Goal: Task Accomplishment & Management: Use online tool/utility

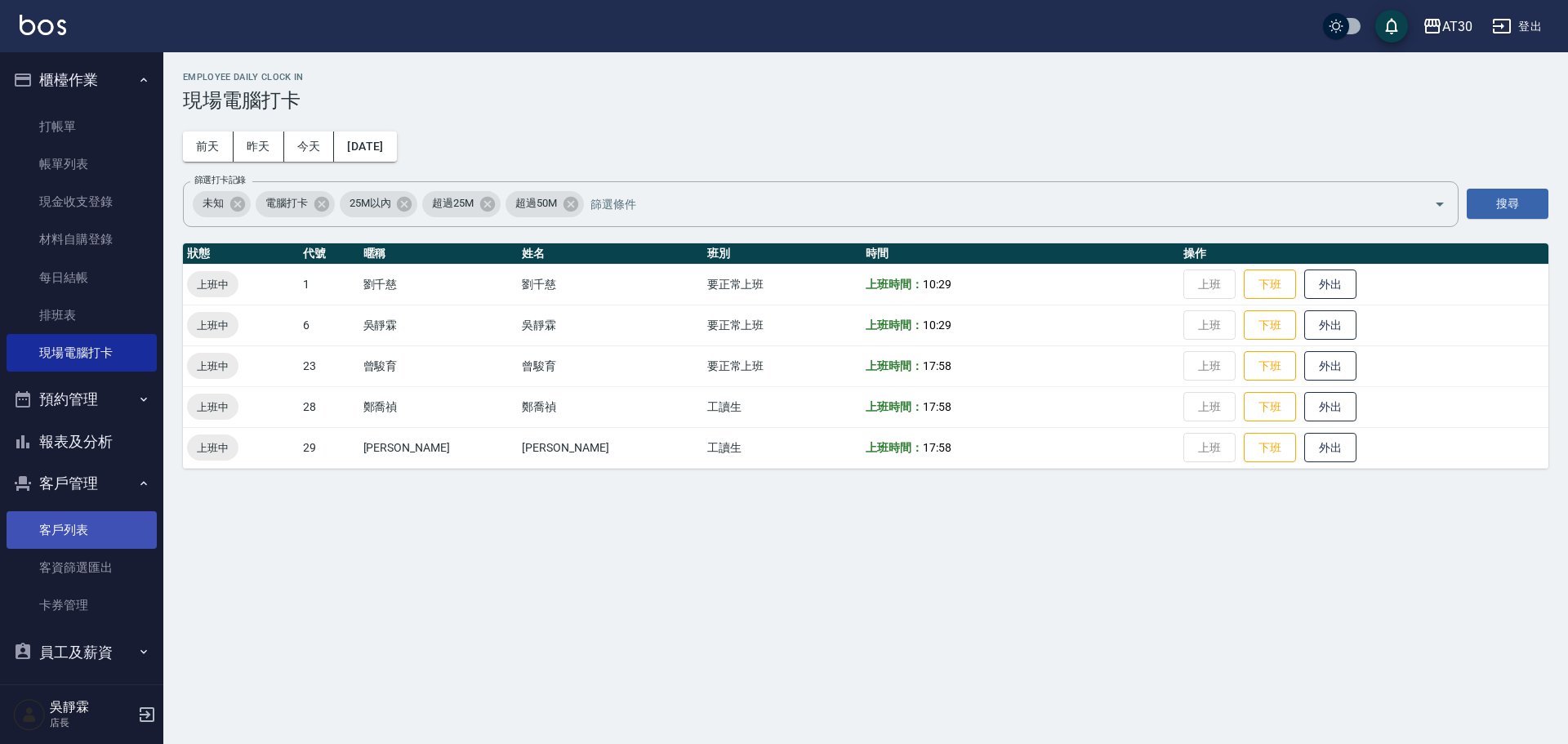
click at [125, 539] on link "客戶列表" at bounding box center [81, 529] width 150 height 38
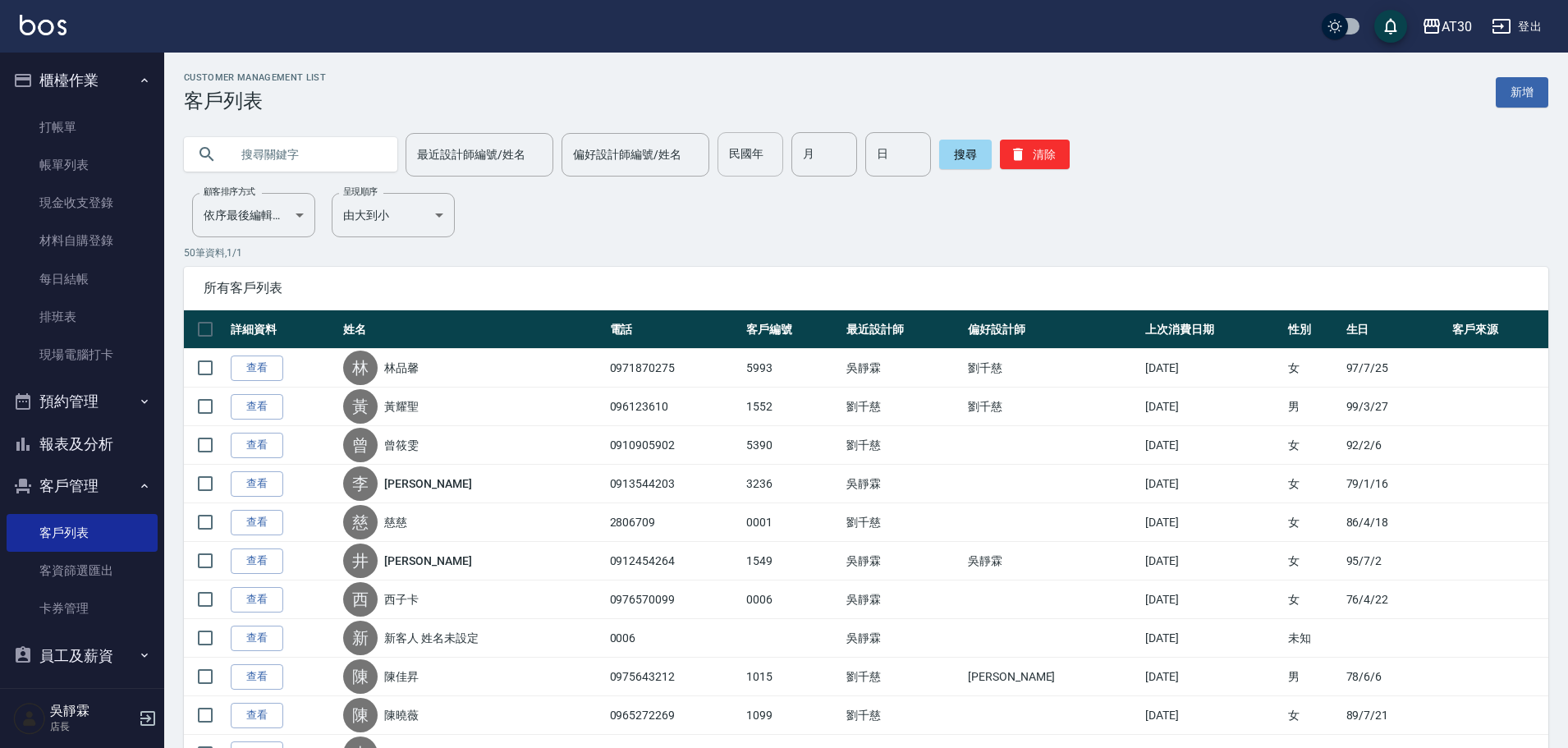
click at [739, 168] on input "民國年" at bounding box center [750, 155] width 66 height 44
type input "67"
click at [807, 155] on input "月" at bounding box center [824, 155] width 66 height 44
type input "01"
click at [866, 151] on input "日" at bounding box center [897, 155] width 66 height 44
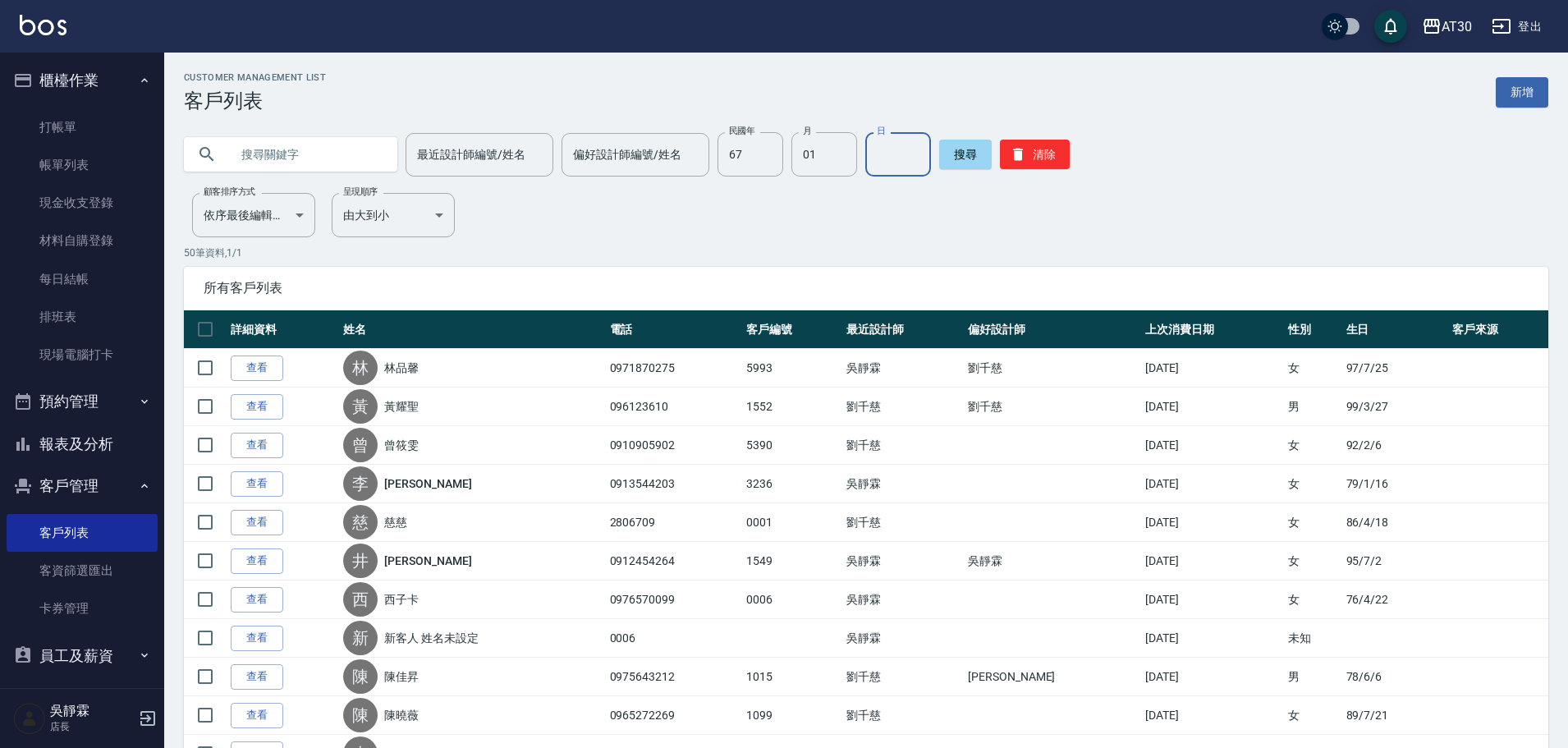
type input "26"
click at [972, 148] on button "搜尋" at bounding box center [965, 155] width 53 height 30
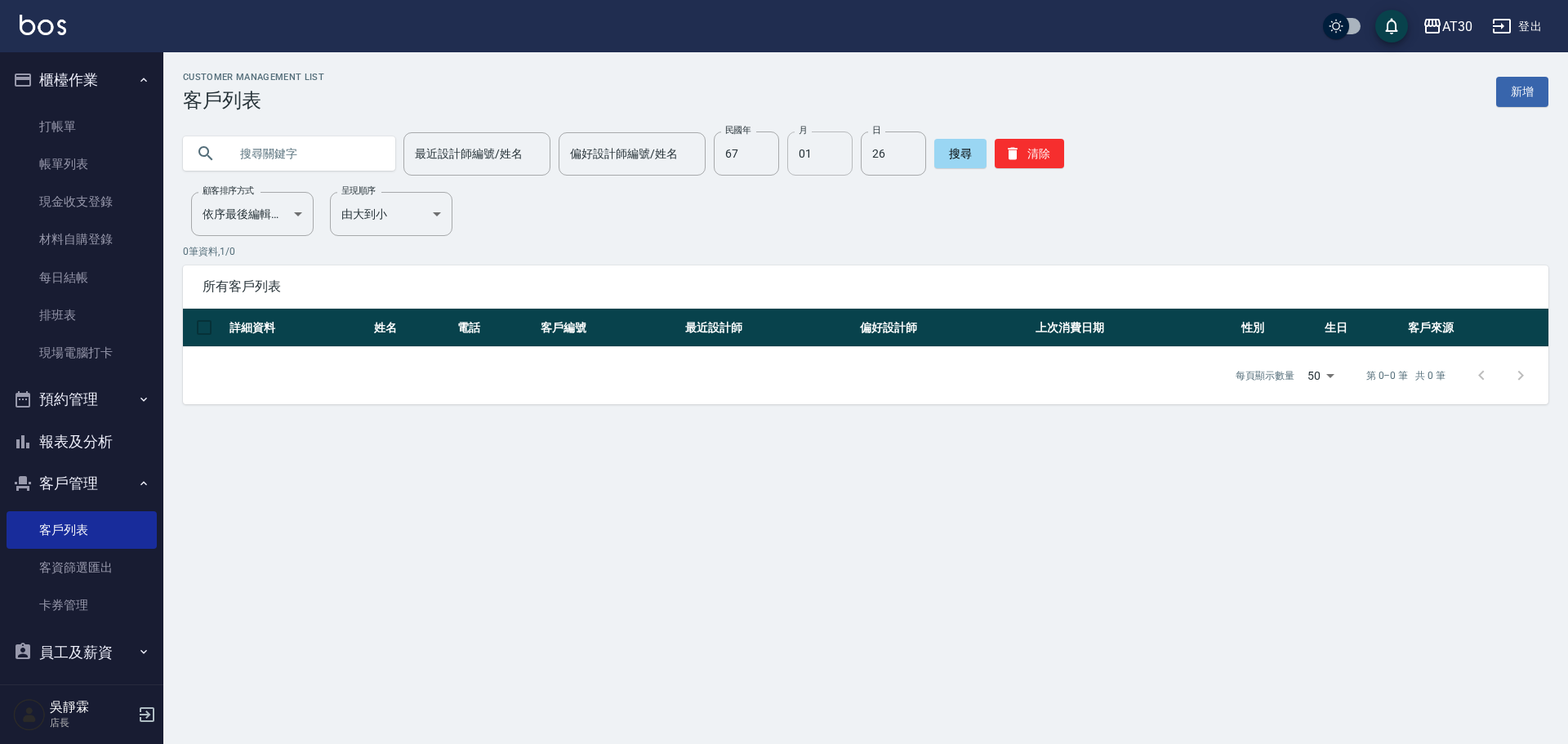
click at [809, 174] on input "01" at bounding box center [820, 154] width 65 height 44
type input "10"
click at [950, 155] on button "搜尋" at bounding box center [960, 154] width 53 height 29
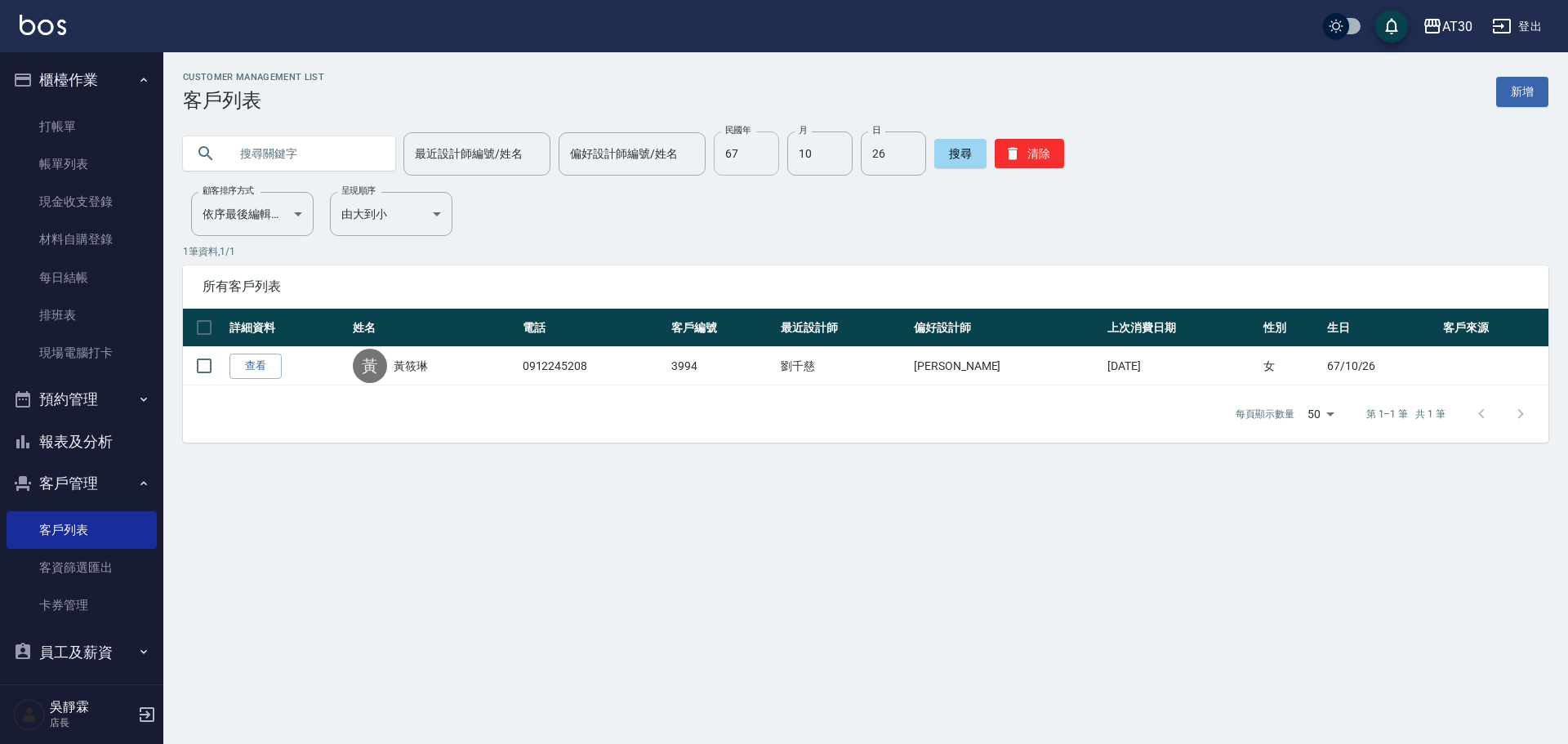
click at [733, 154] on input "67" at bounding box center [746, 154] width 65 height 44
type input "90"
click at [817, 134] on input "10" at bounding box center [820, 154] width 65 height 44
type input "7"
click at [897, 169] on input "26" at bounding box center [893, 154] width 65 height 44
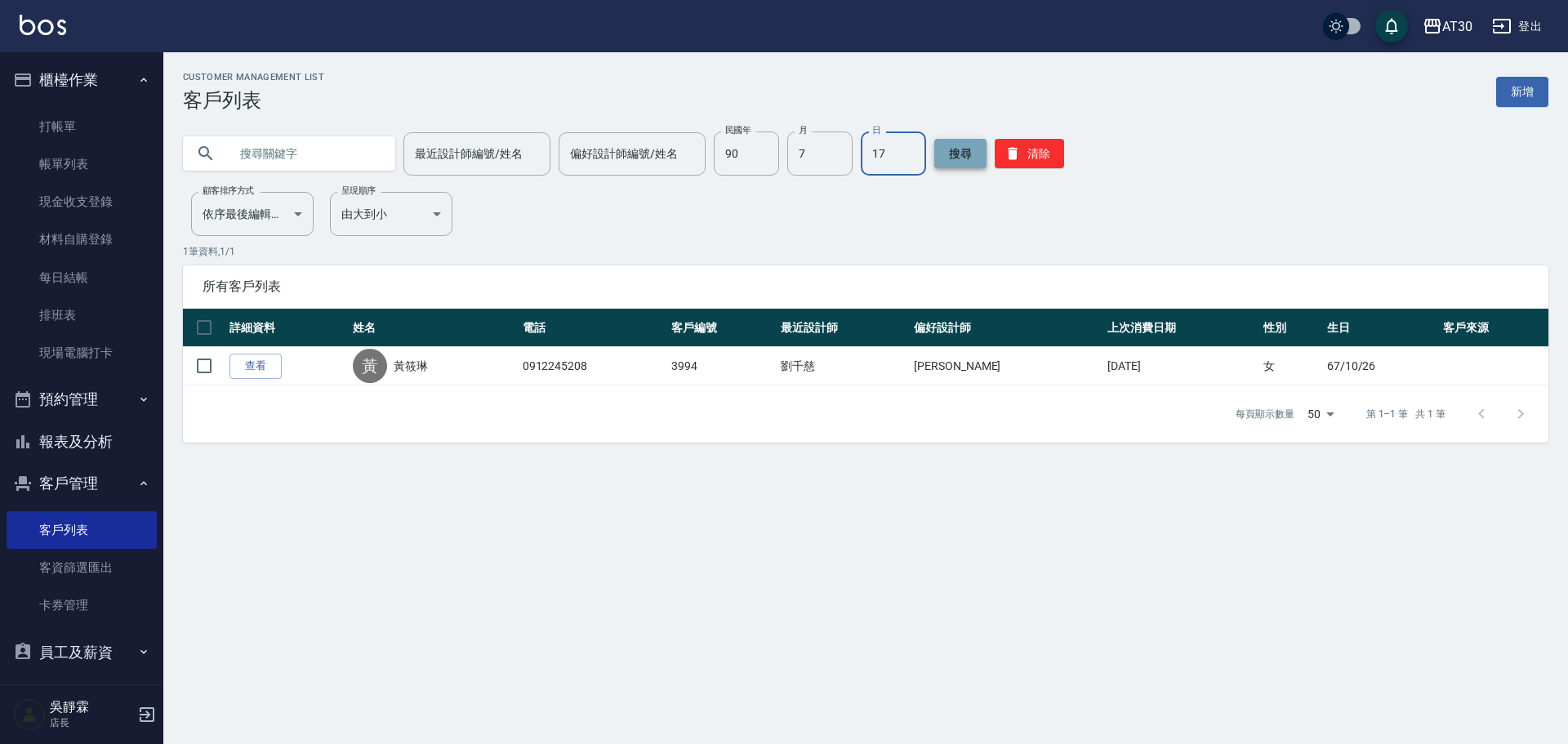
type input "17"
click at [954, 151] on button "搜尋" at bounding box center [960, 154] width 53 height 29
